Goal: Transaction & Acquisition: Purchase product/service

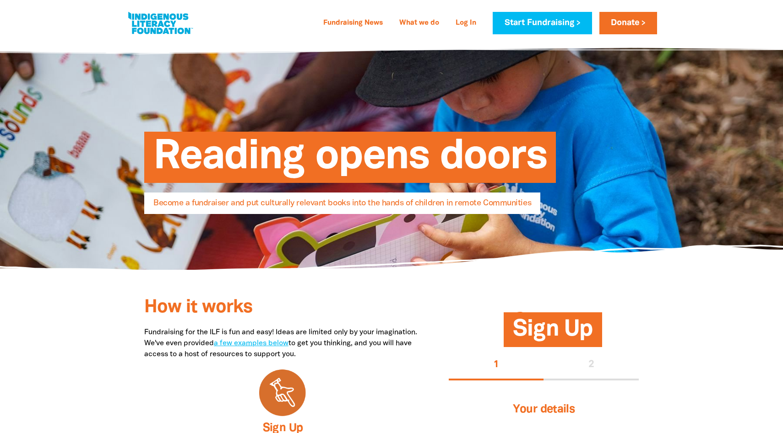
select select "AU"
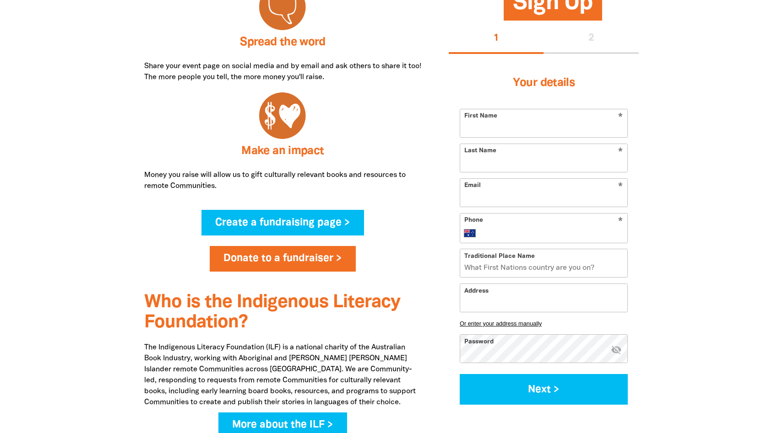
scroll to position [592, 0]
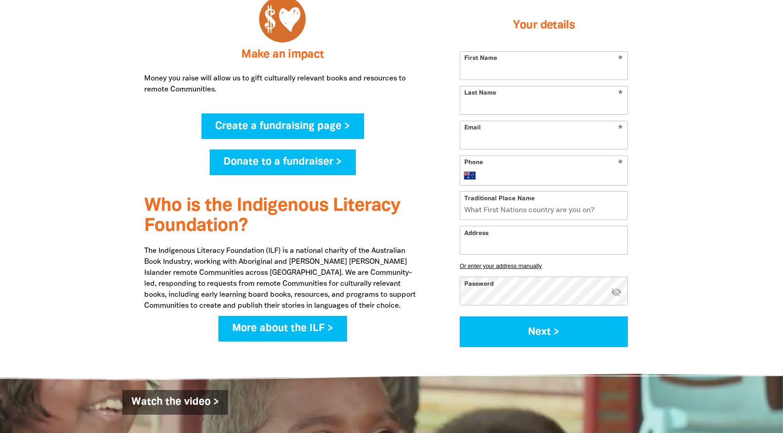
click at [334, 165] on link "Donate to a fundraiser >" at bounding box center [283, 163] width 146 height 26
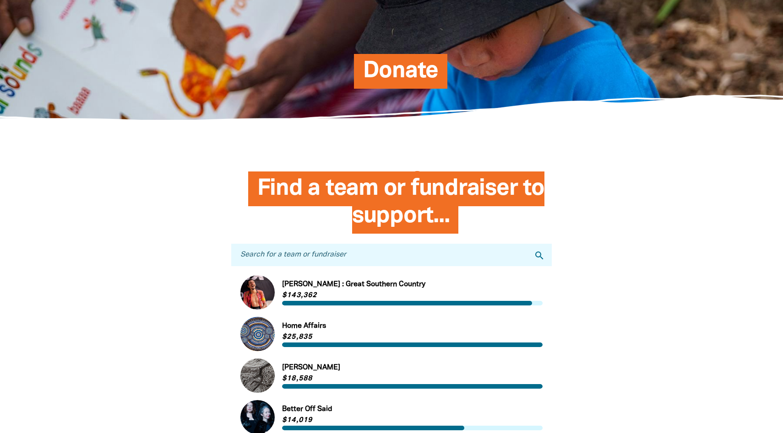
scroll to position [115, 0]
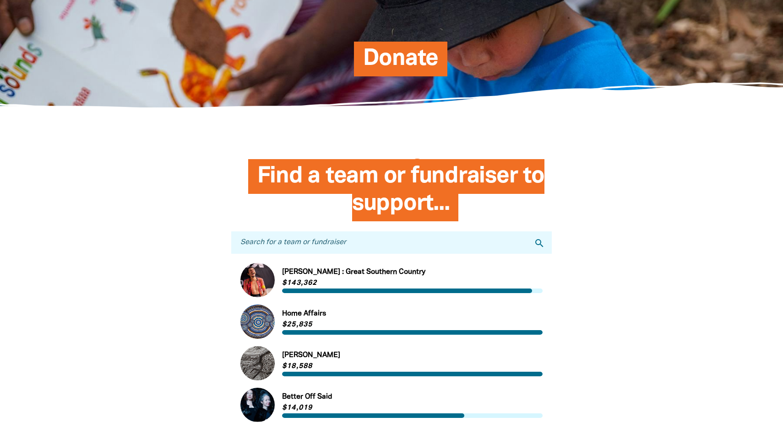
click at [400, 244] on input "Search for a team or fundraiser" at bounding box center [391, 243] width 320 height 22
type input "[PERSON_NAME] speech pathology"
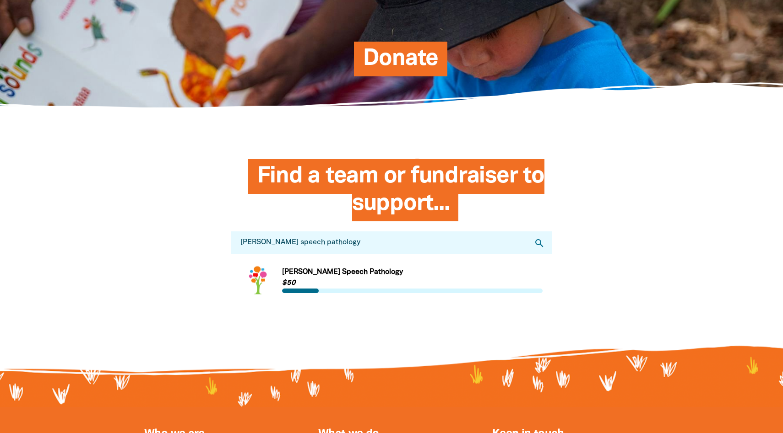
click at [300, 278] on link "Link to [PERSON_NAME] Speech Pathology" at bounding box center [391, 280] width 302 height 34
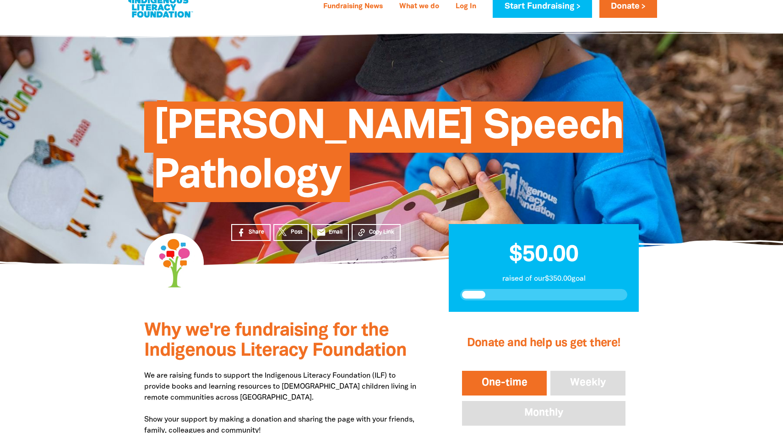
scroll to position [14, 0]
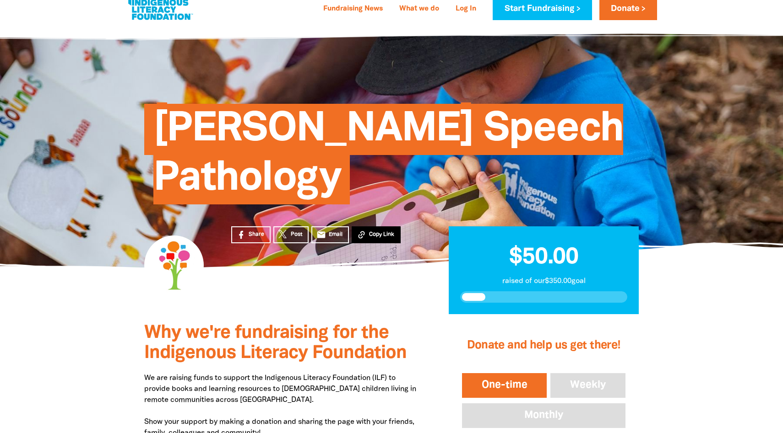
click at [361, 238] on icon at bounding box center [361, 235] width 10 height 10
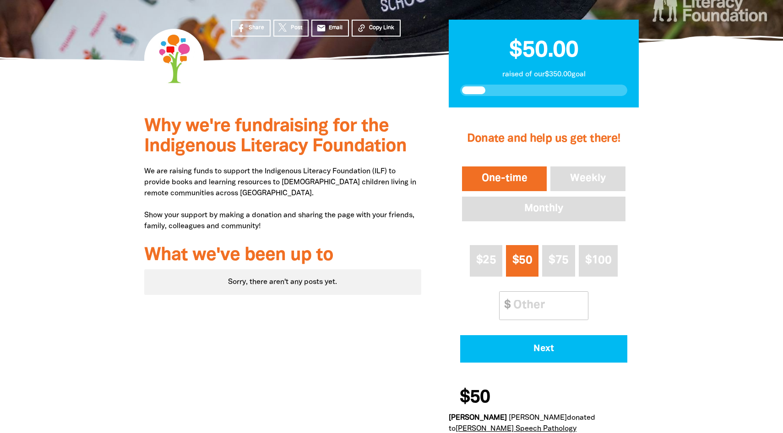
scroll to position [217, 0]
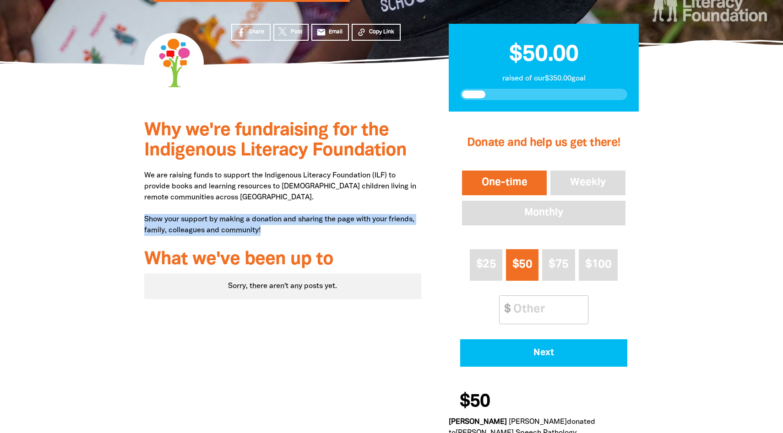
drag, startPoint x: 146, startPoint y: 219, endPoint x: 267, endPoint y: 230, distance: 122.2
click at [267, 230] on p "We are raising funds to support the Indigenous Literacy Foundation (ILF) to pro…" at bounding box center [282, 203] width 277 height 66
copy p "Show your support by making a donation and sharing the page with your friends, …"
